Goal: Navigation & Orientation: Understand site structure

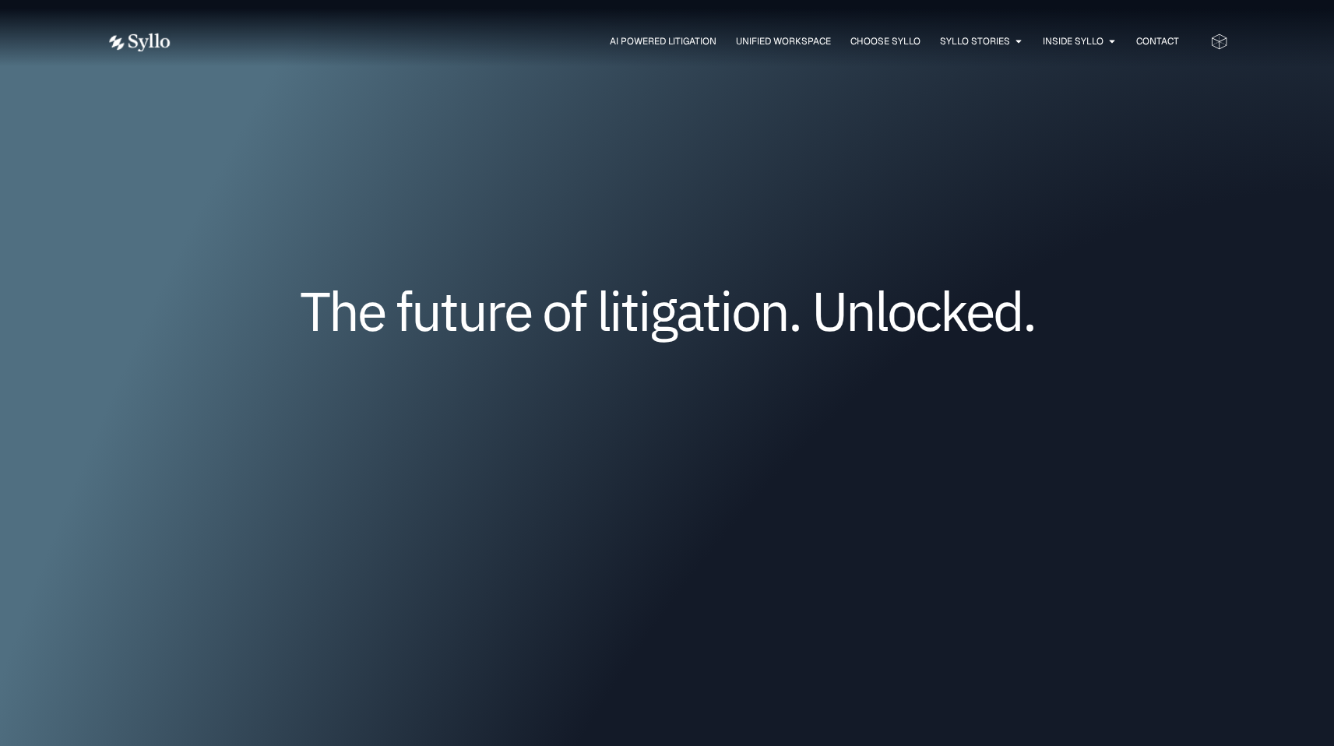
click at [1218, 46] on icon at bounding box center [1219, 42] width 15 height 11
click at [610, 41] on span "AI Powered Litigation" at bounding box center [663, 41] width 107 height 14
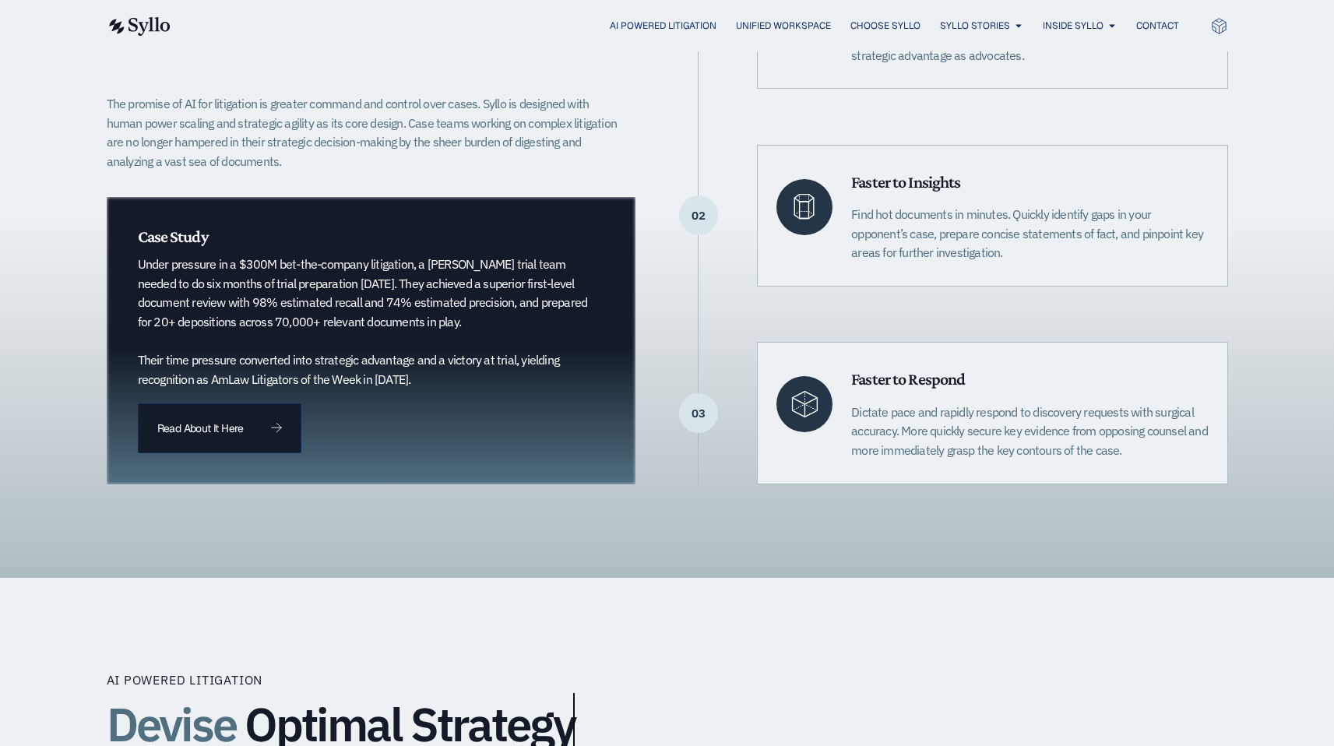
scroll to position [472, 0]
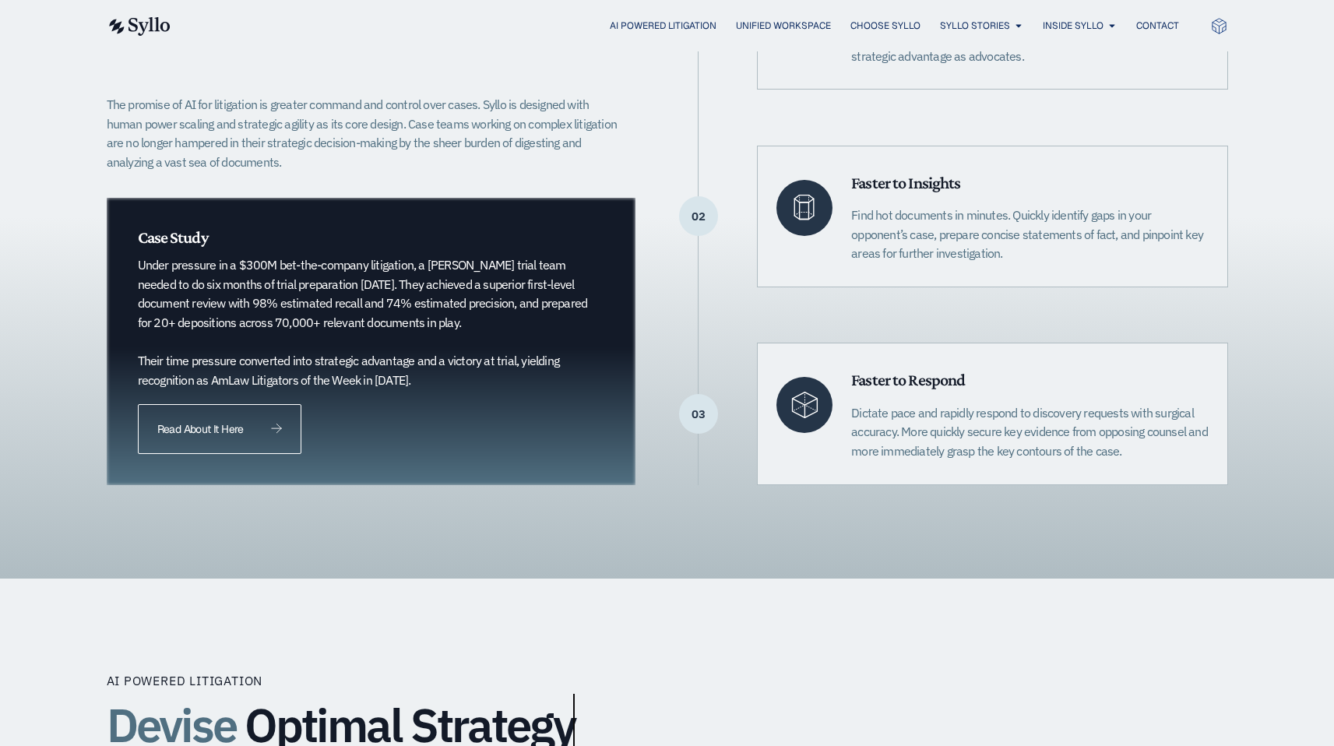
click at [232, 438] on link "Read About It Here" at bounding box center [220, 429] width 164 height 50
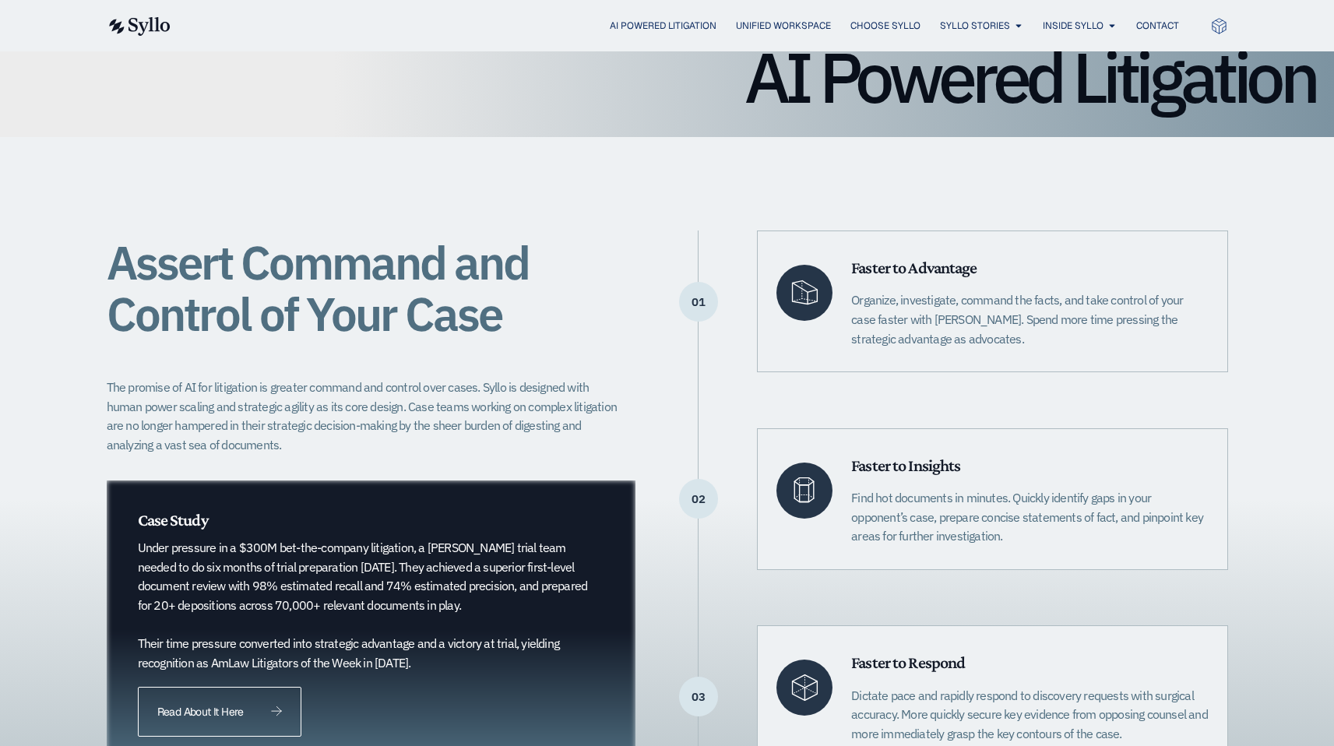
scroll to position [164, 0]
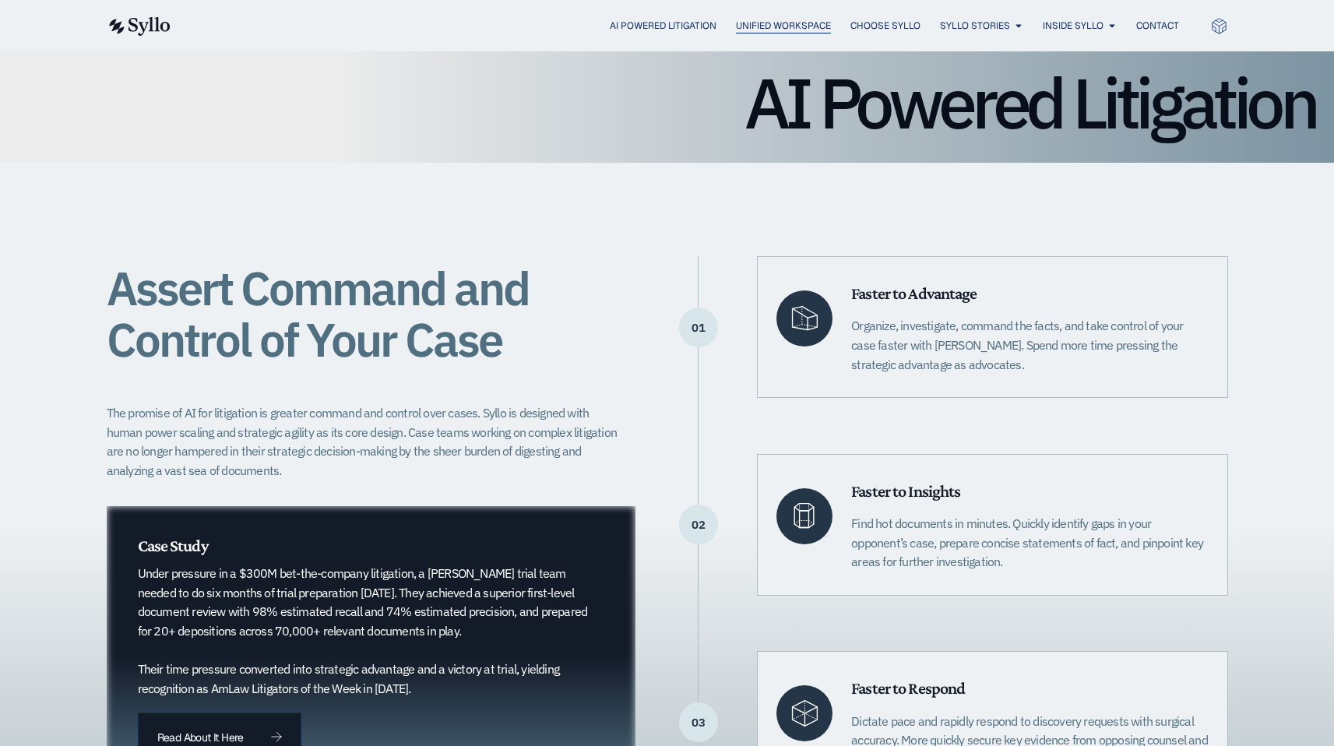
click at [776, 26] on span "Unified Workspace" at bounding box center [783, 26] width 95 height 14
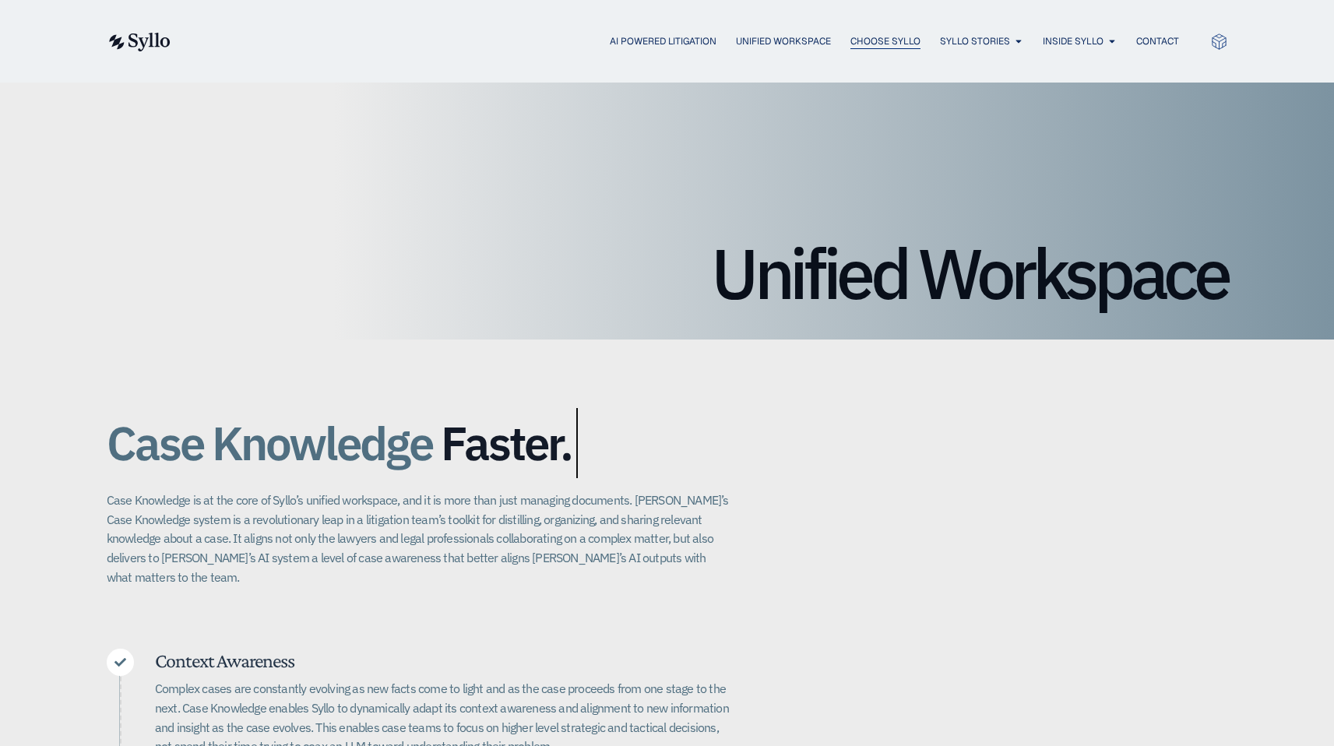
click at [881, 47] on span "Choose Syllo" at bounding box center [885, 41] width 70 height 14
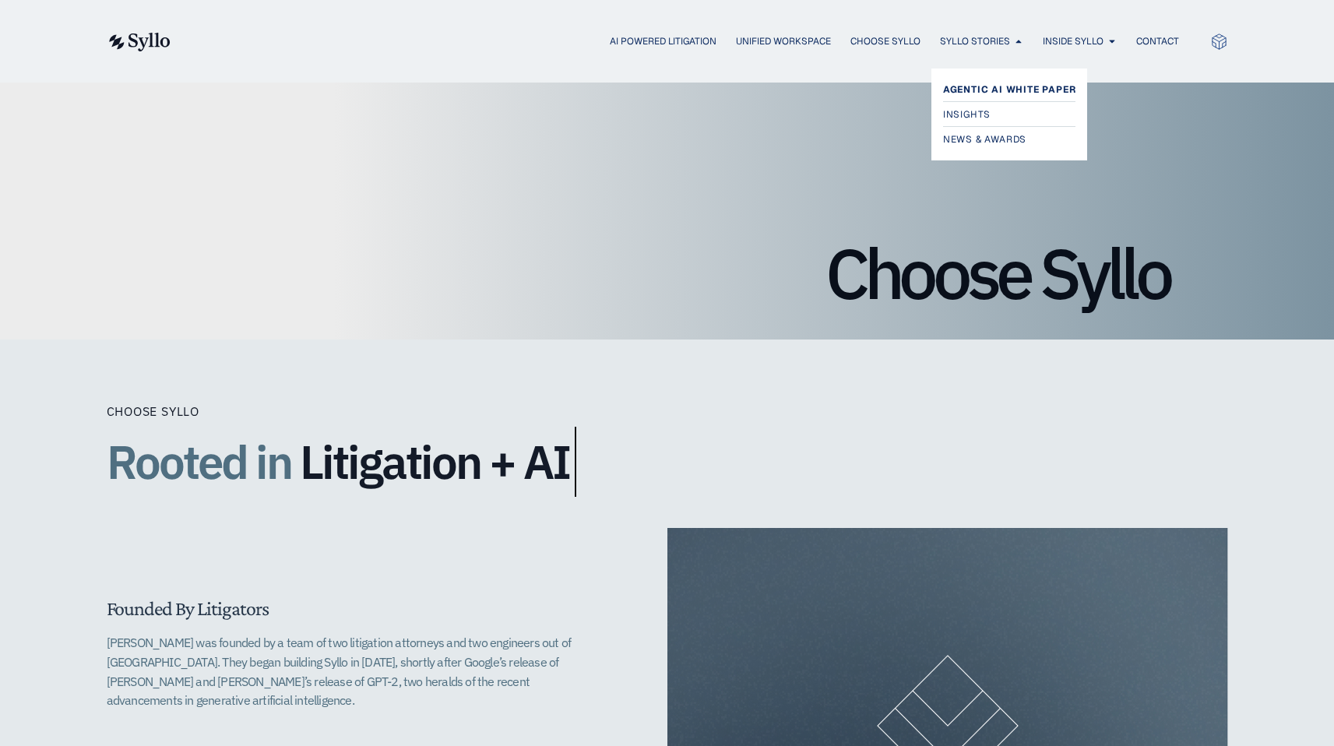
click at [979, 90] on span "Agentic AI White Paper" at bounding box center [1009, 89] width 133 height 19
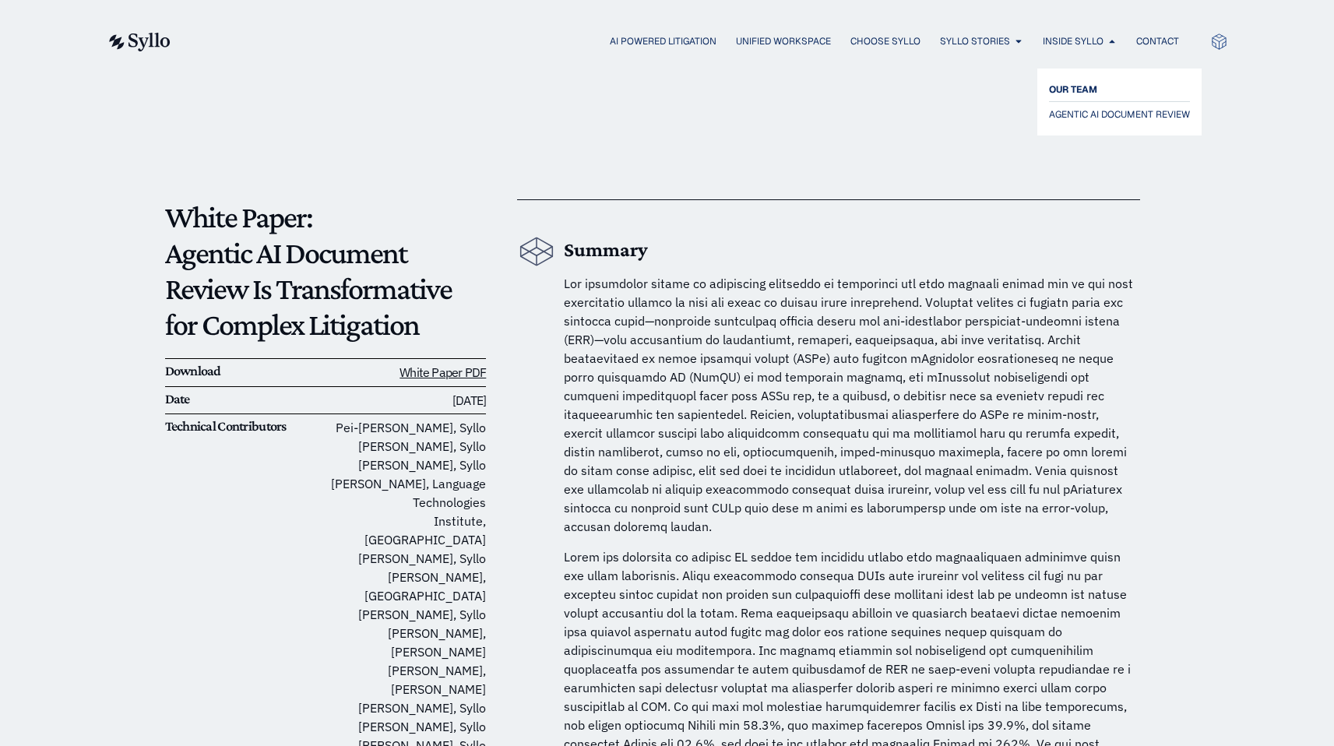
click at [1075, 87] on span "OUR TEAM" at bounding box center [1073, 89] width 48 height 19
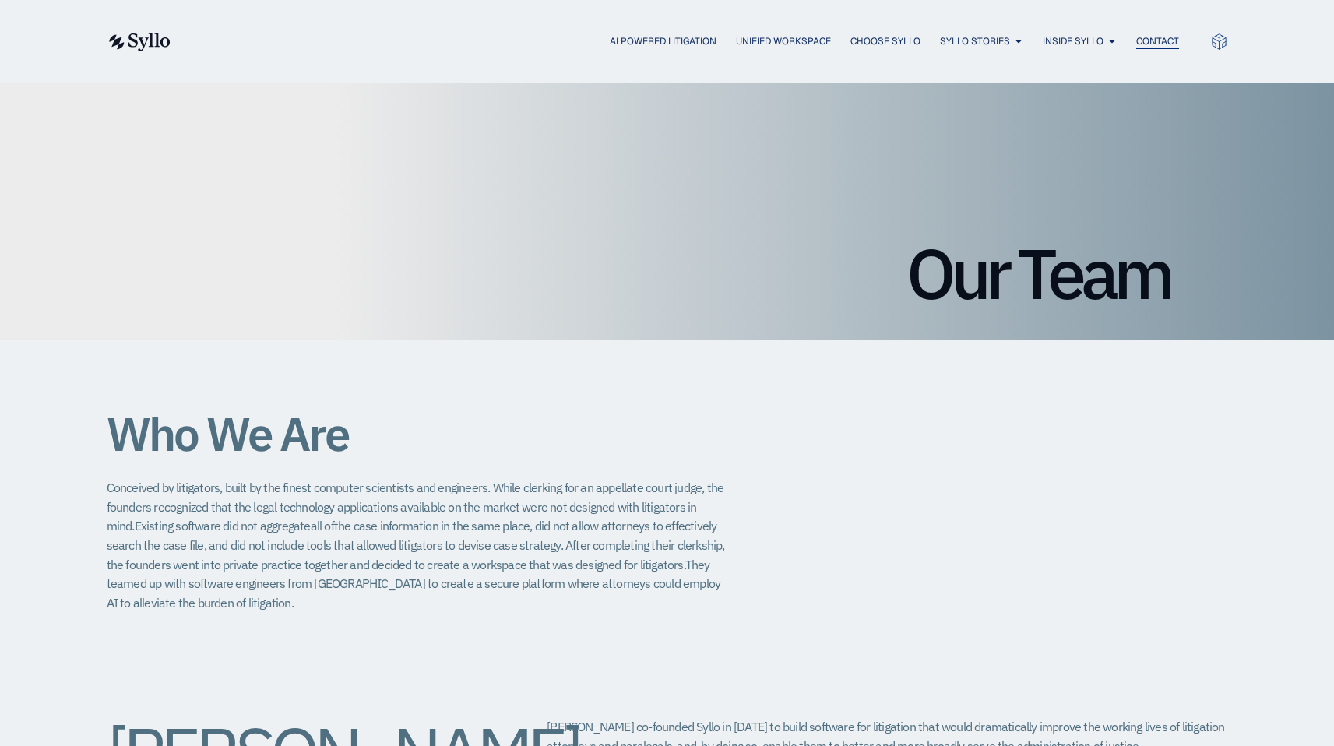
click at [1145, 41] on span "Contact" at bounding box center [1157, 41] width 43 height 14
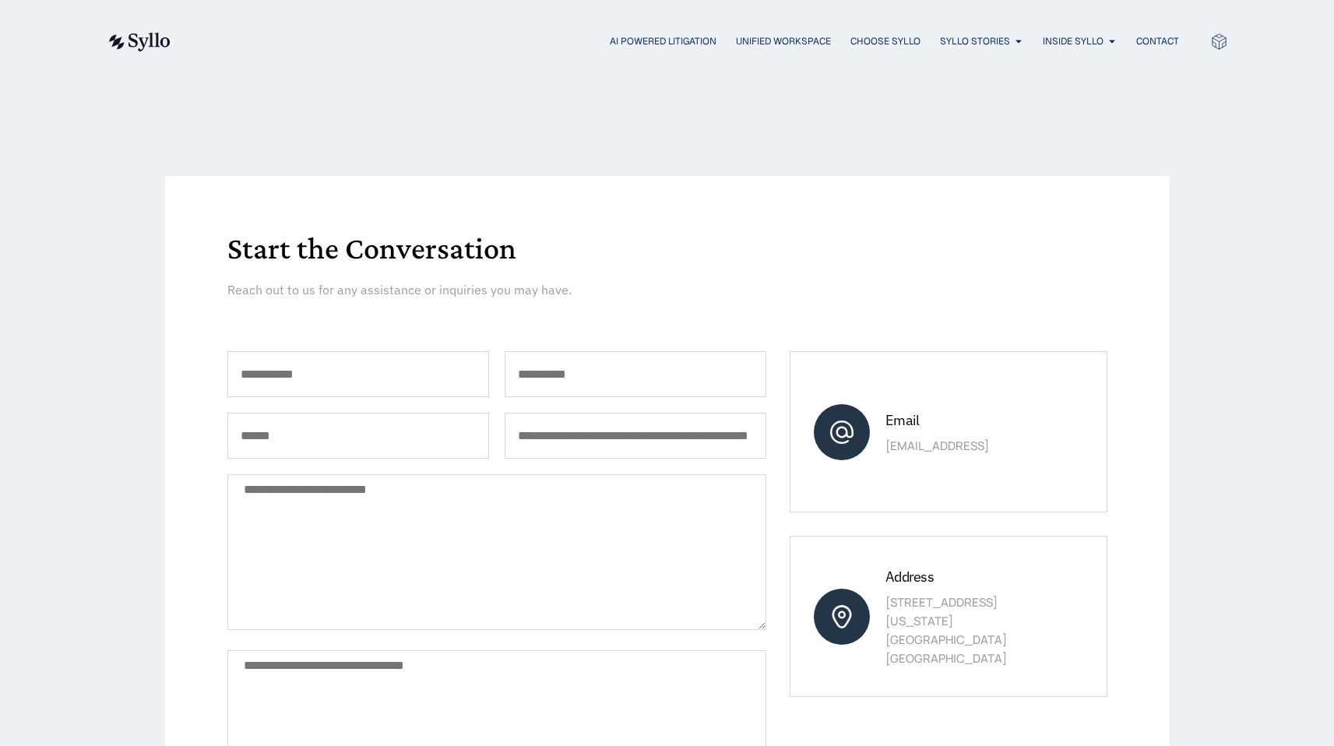
click at [1215, 42] on icon at bounding box center [1219, 42] width 18 height 18
click at [631, 43] on span "AI Powered Litigation" at bounding box center [663, 41] width 107 height 14
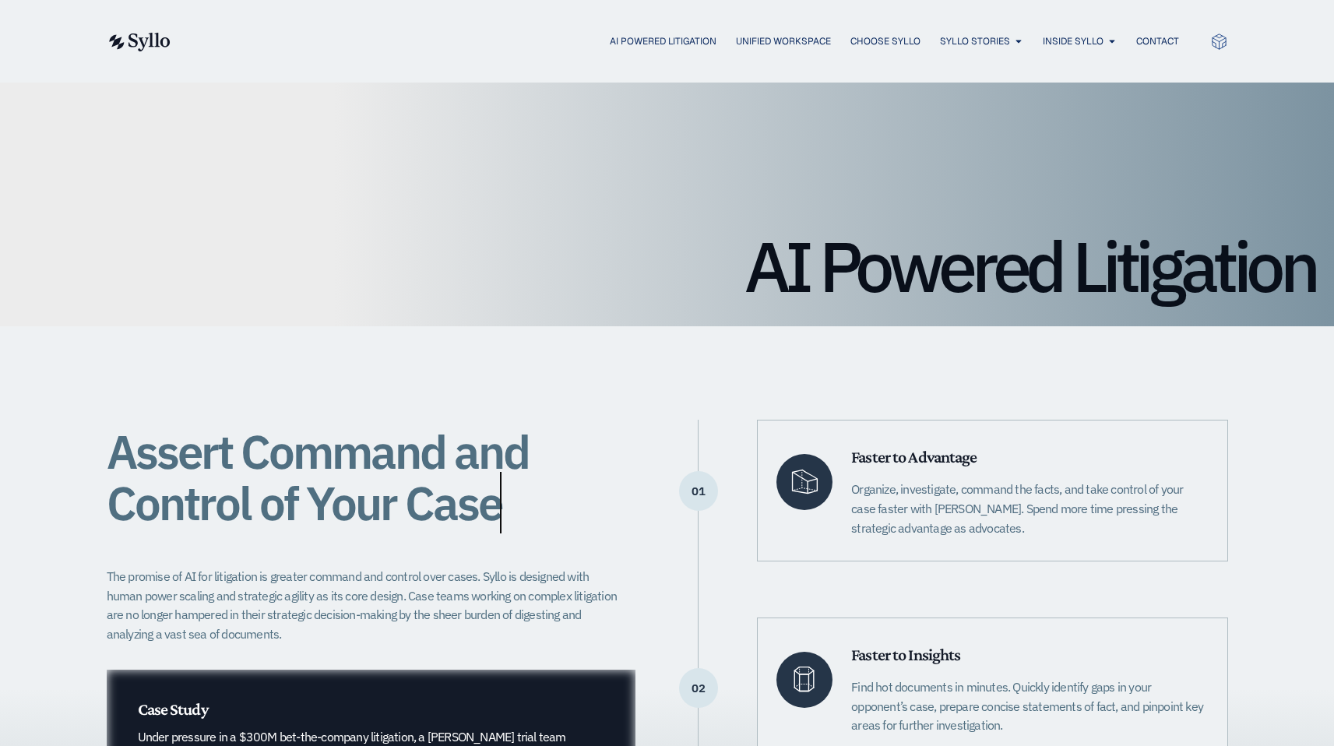
click at [140, 47] on img at bounding box center [139, 42] width 64 height 19
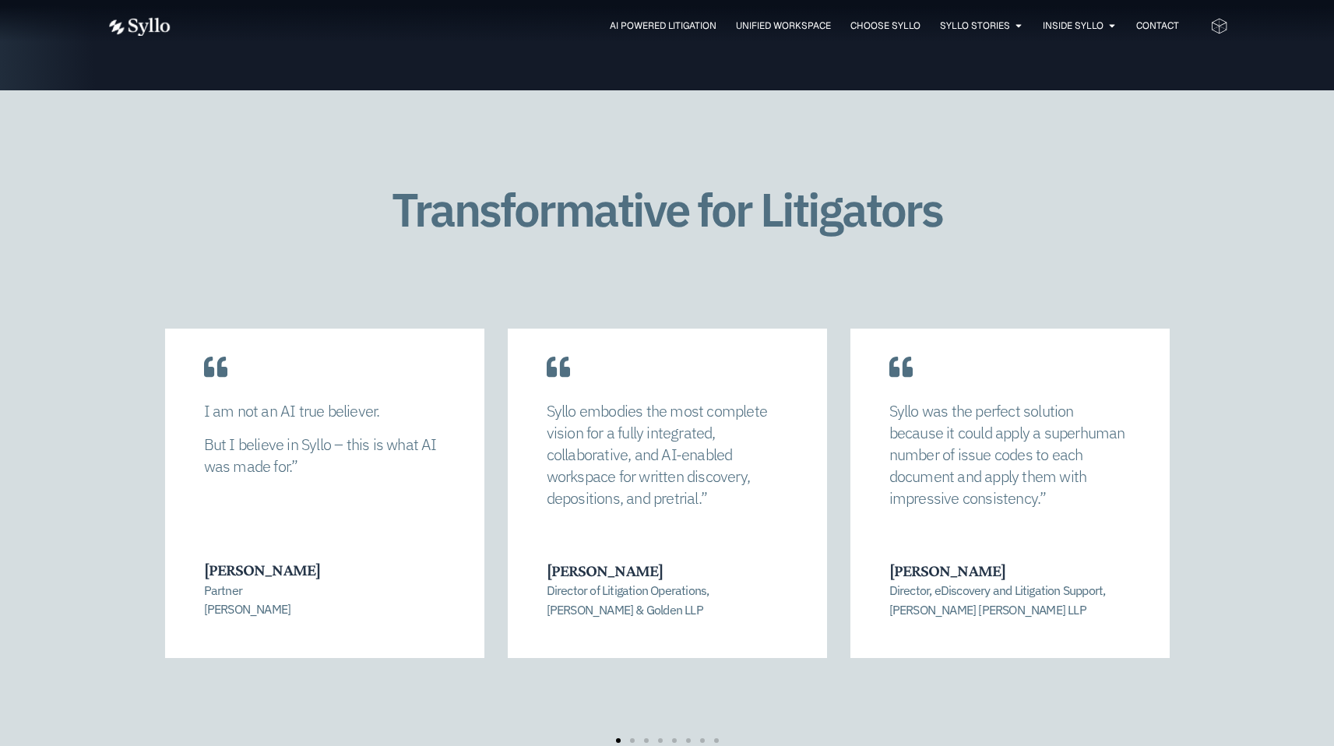
scroll to position [3122, 0]
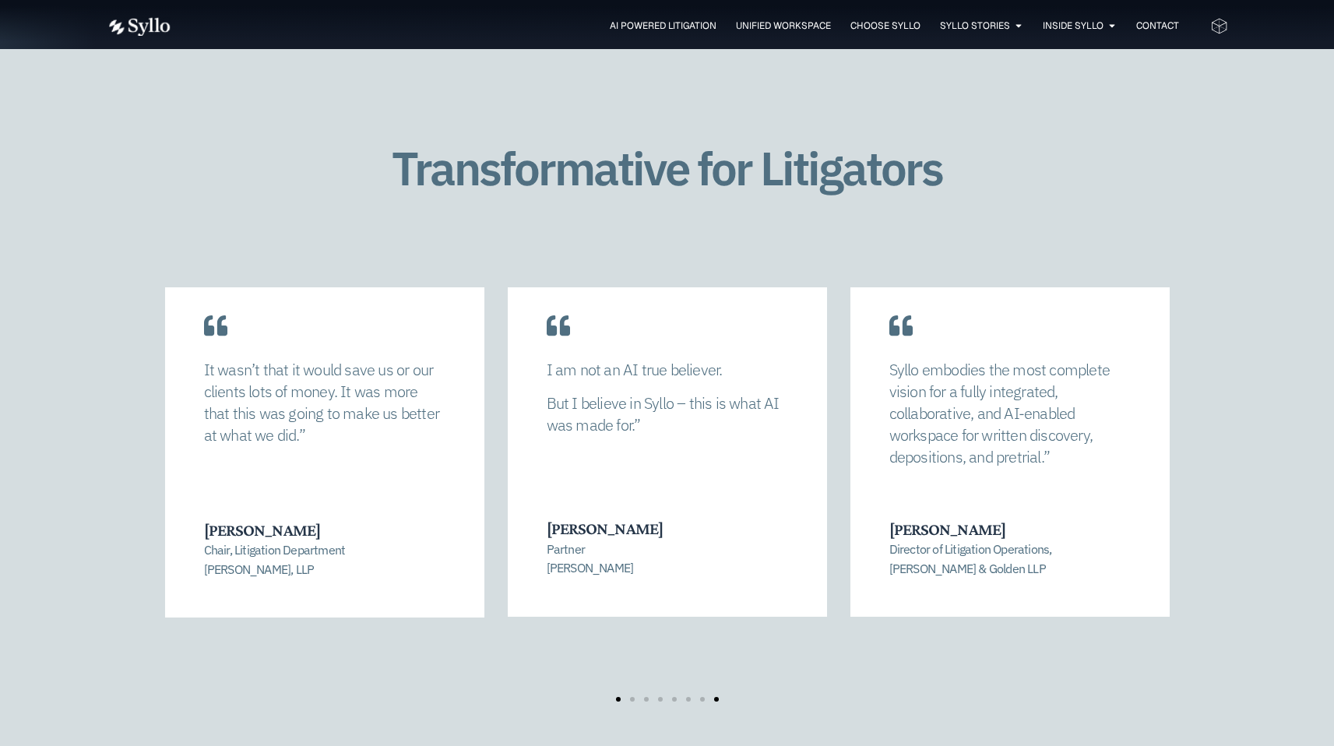
click at [617, 697] on span "Go to slide 1" at bounding box center [618, 699] width 5 height 5
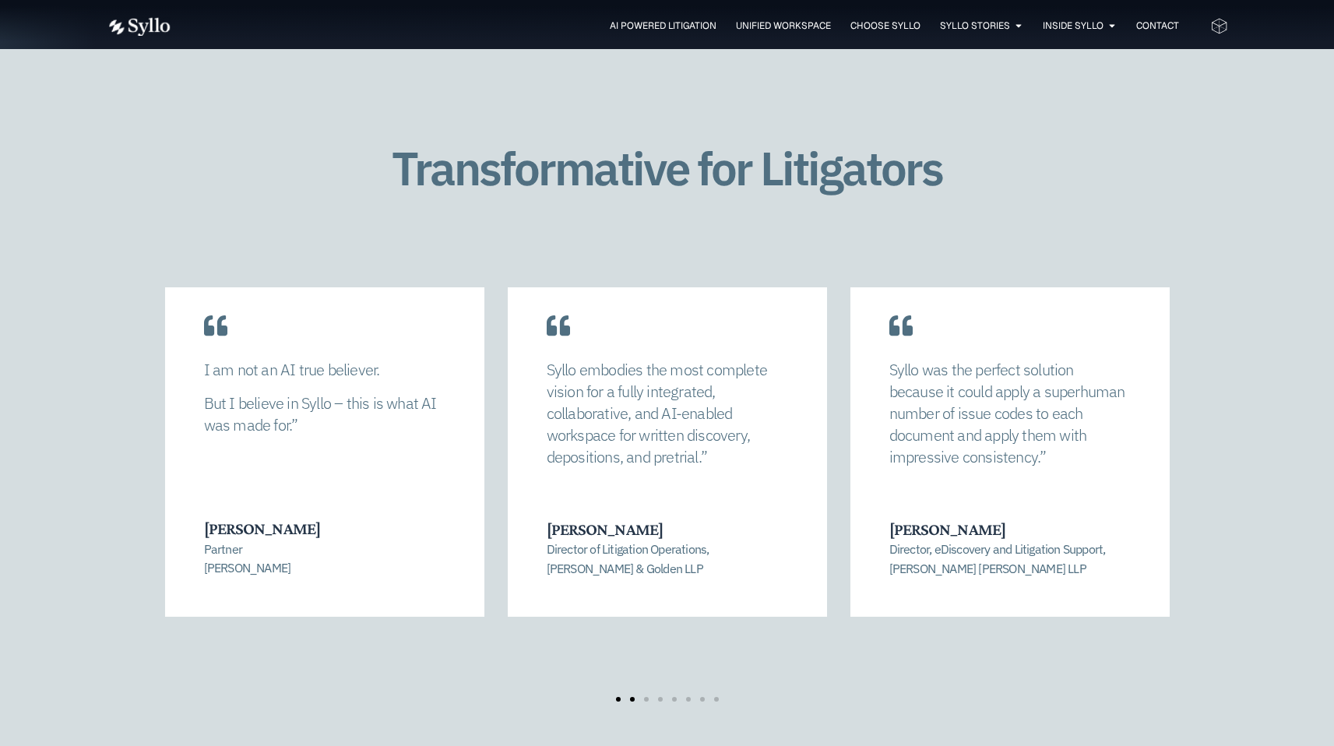
click at [631, 697] on span "Go to slide 2" at bounding box center [632, 699] width 5 height 5
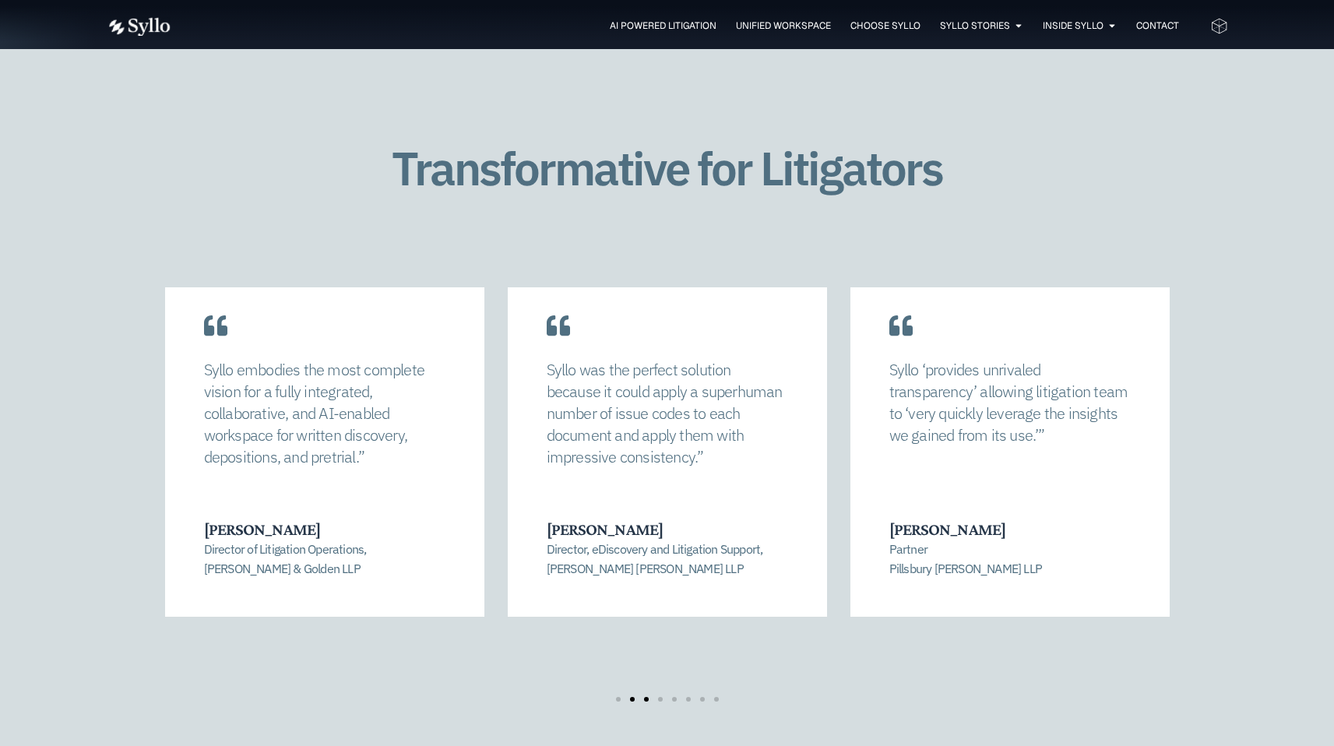
click at [645, 697] on span "Go to slide 3" at bounding box center [646, 699] width 5 height 5
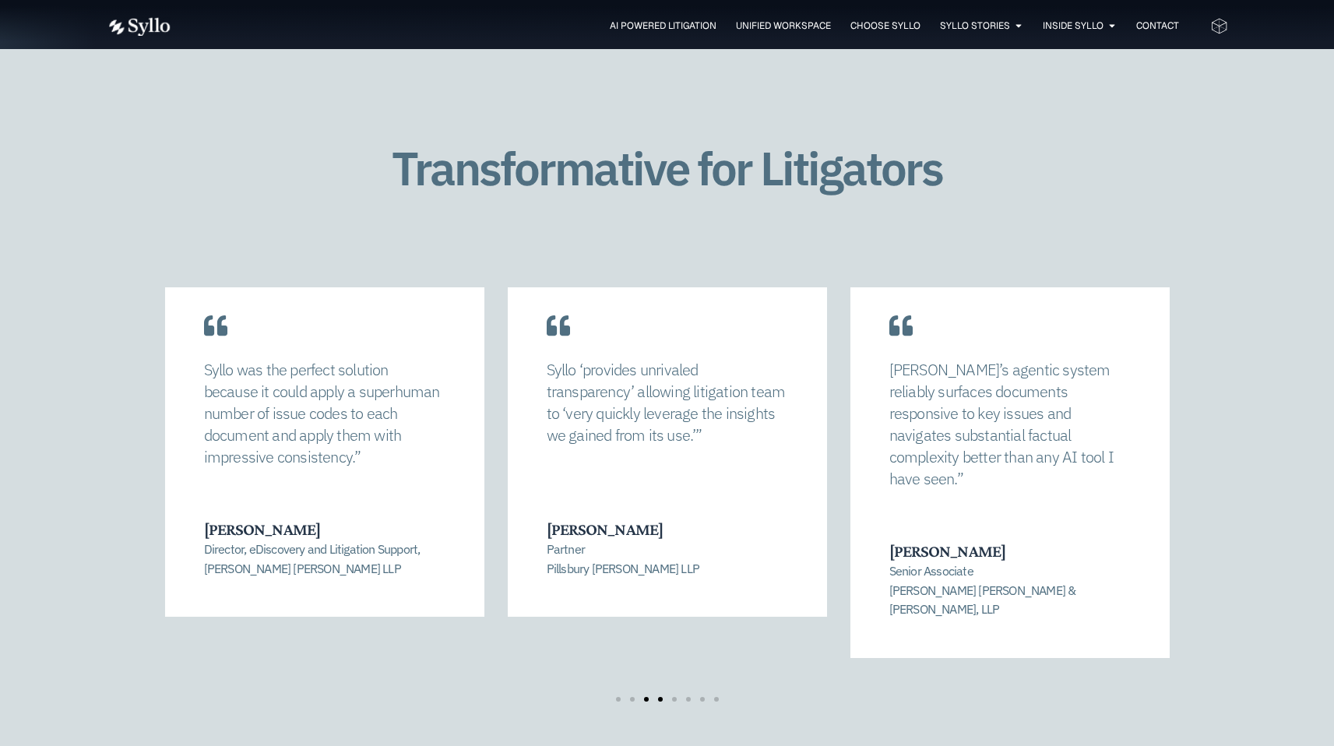
click at [662, 697] on span "Go to slide 4" at bounding box center [660, 699] width 5 height 5
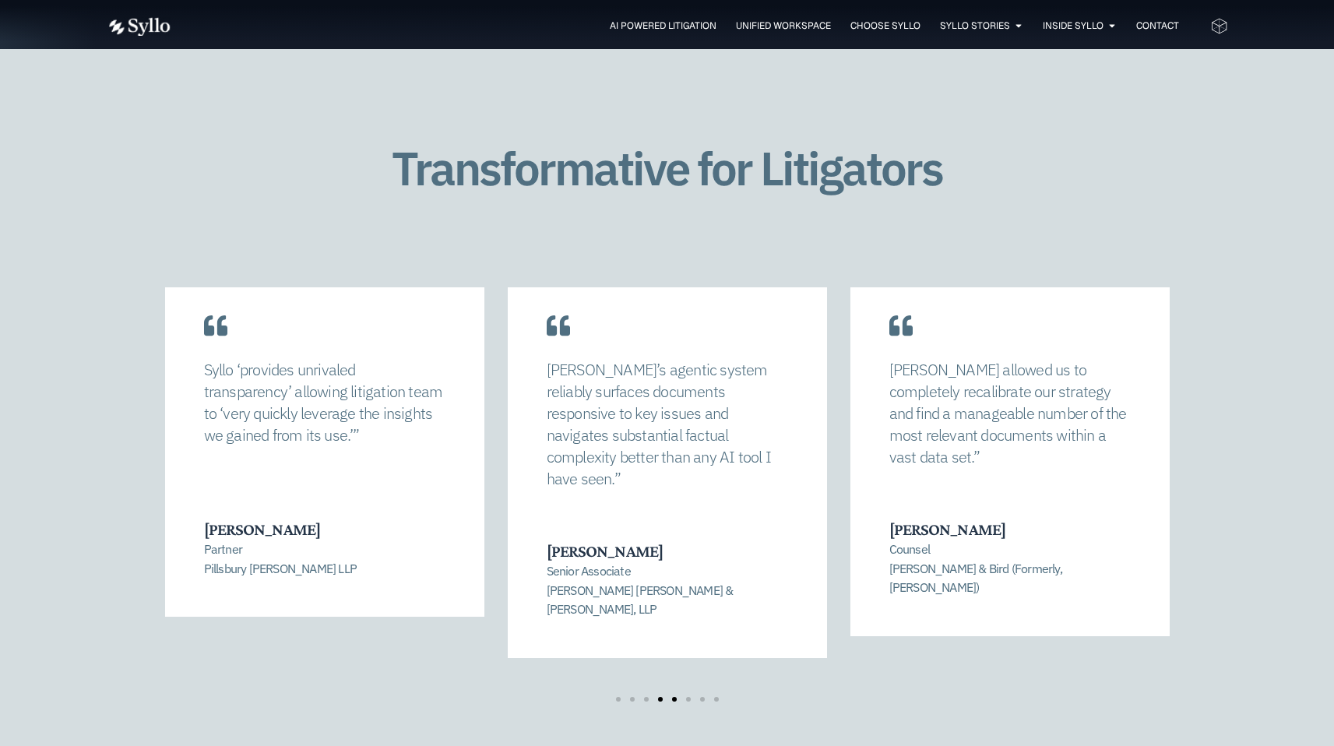
click at [675, 697] on span "Go to slide 5" at bounding box center [674, 699] width 5 height 5
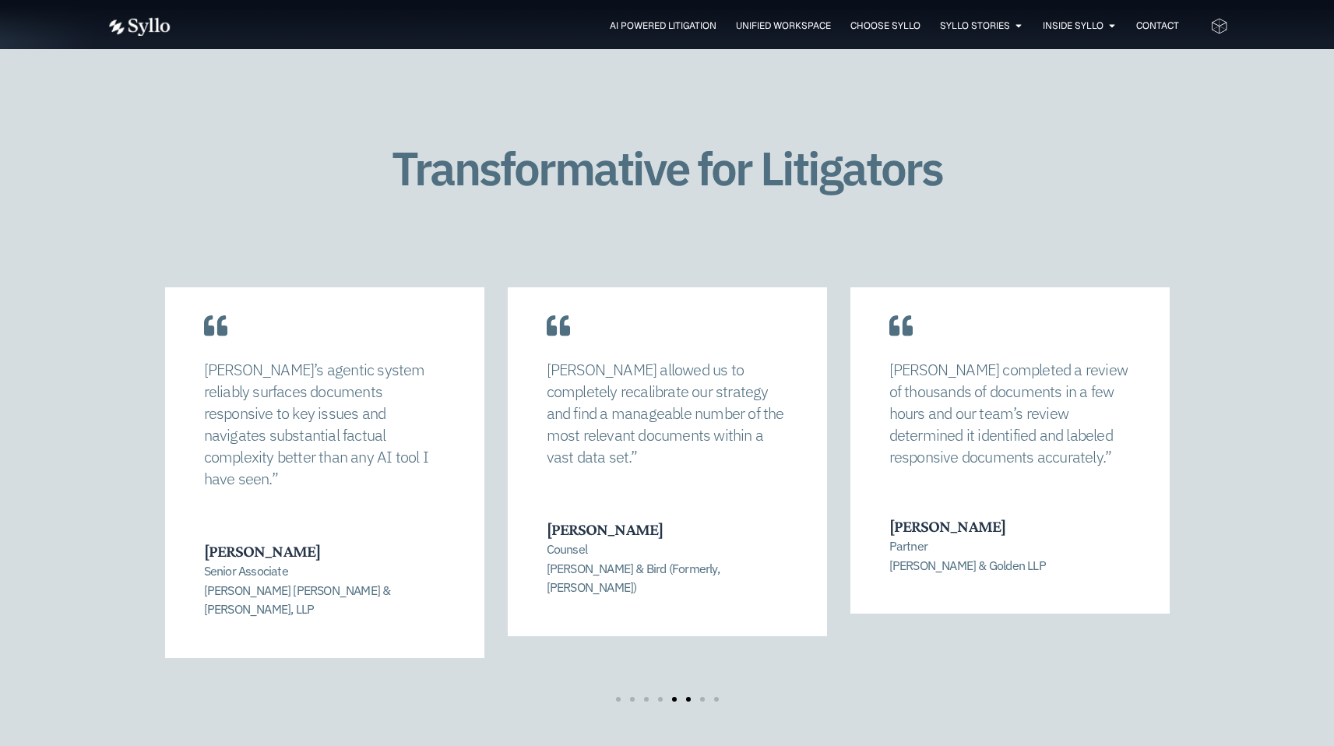
click at [686, 697] on span "Go to slide 6" at bounding box center [688, 699] width 5 height 5
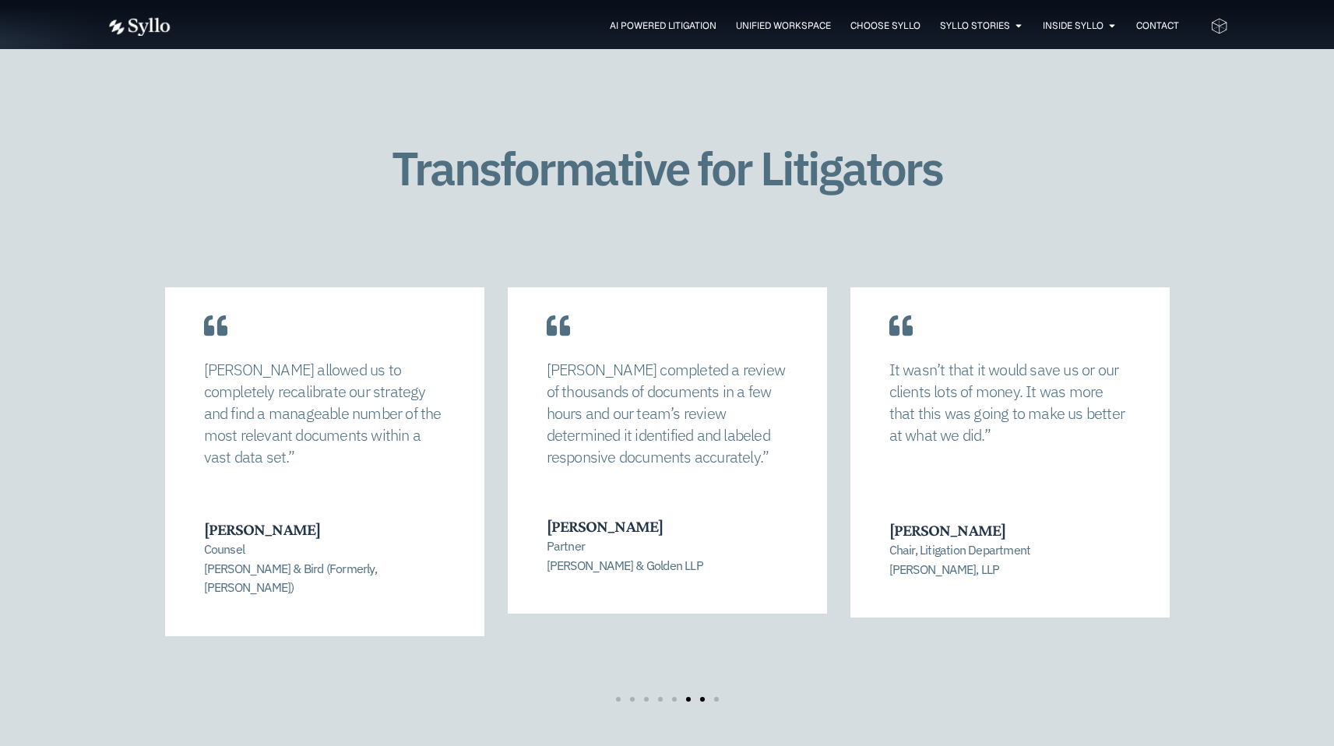
click at [701, 697] on span "Go to slide 7" at bounding box center [702, 699] width 5 height 5
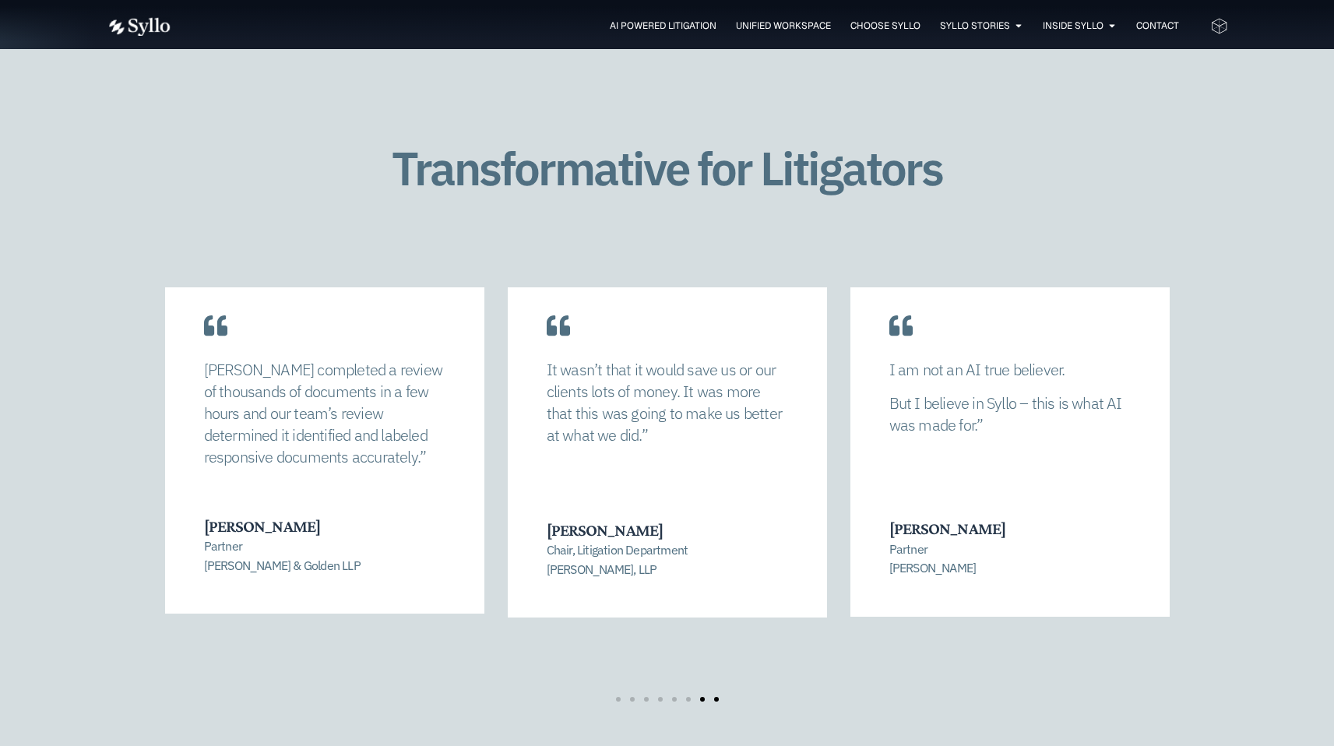
click at [714, 697] on span "Go to slide 8" at bounding box center [716, 699] width 5 height 5
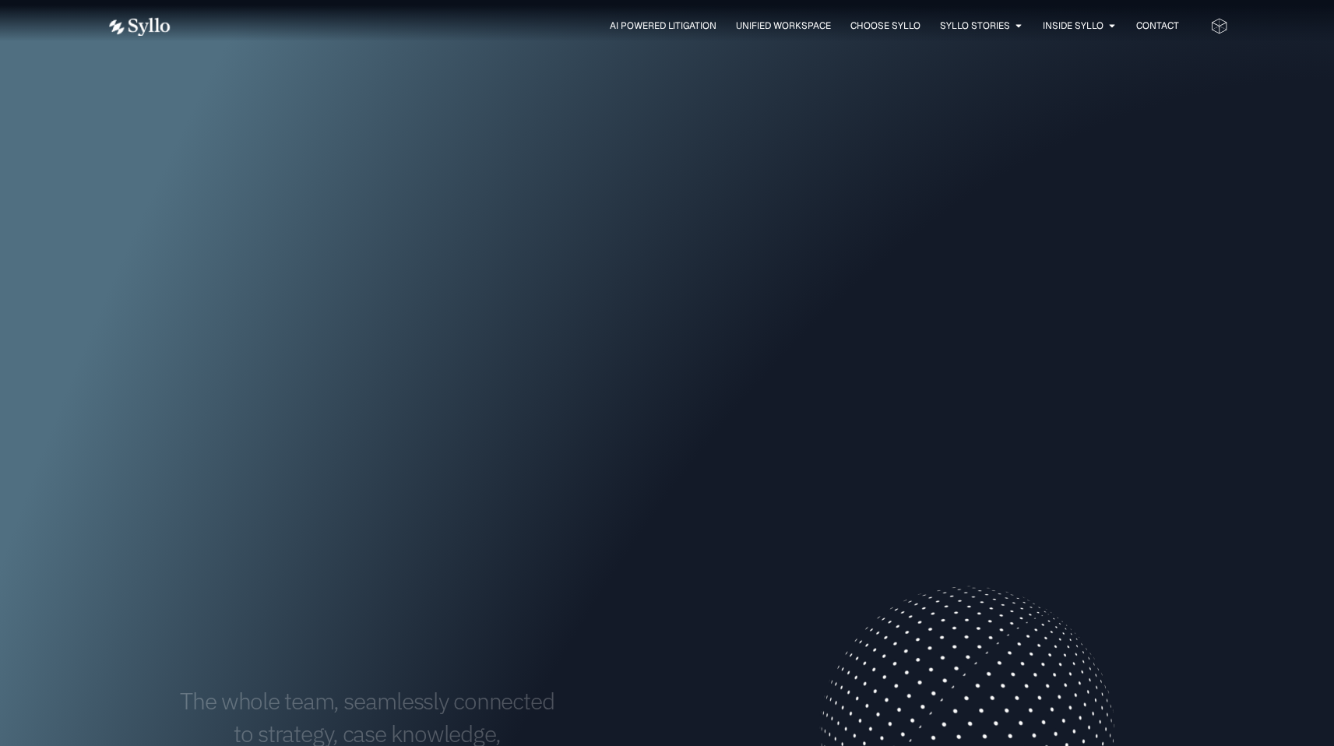
scroll to position [0, 0]
